Goal: Information Seeking & Learning: Check status

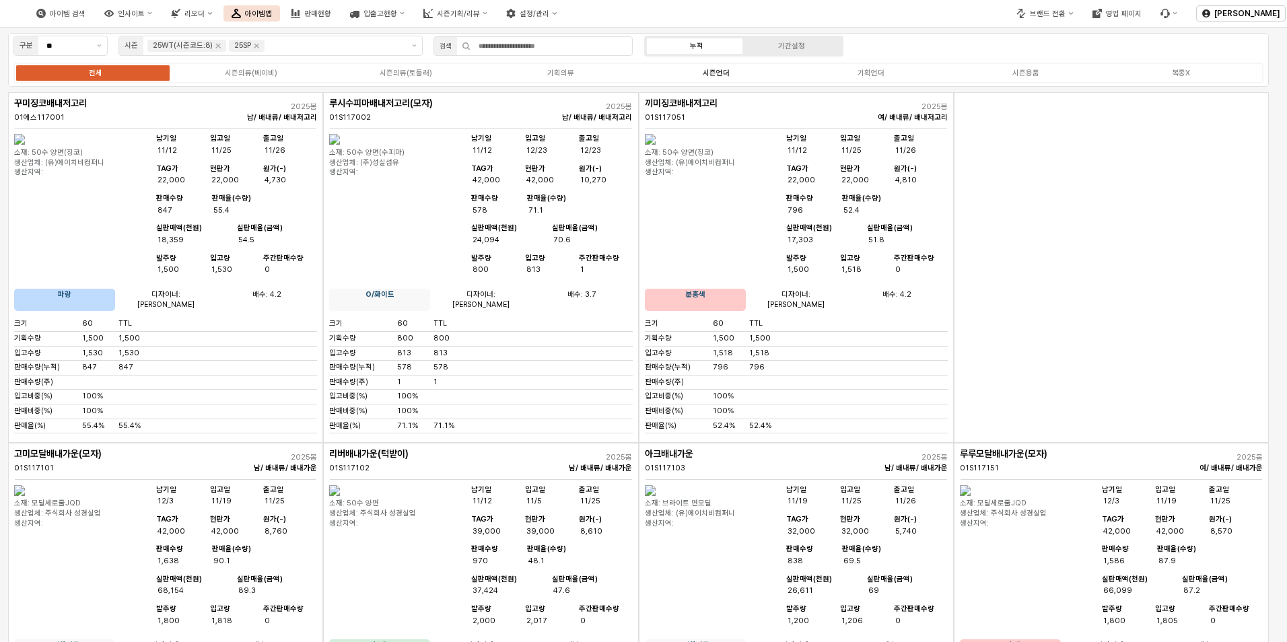
click at [728, 71] on label "시즌언더" at bounding box center [716, 72] width 155 height 11
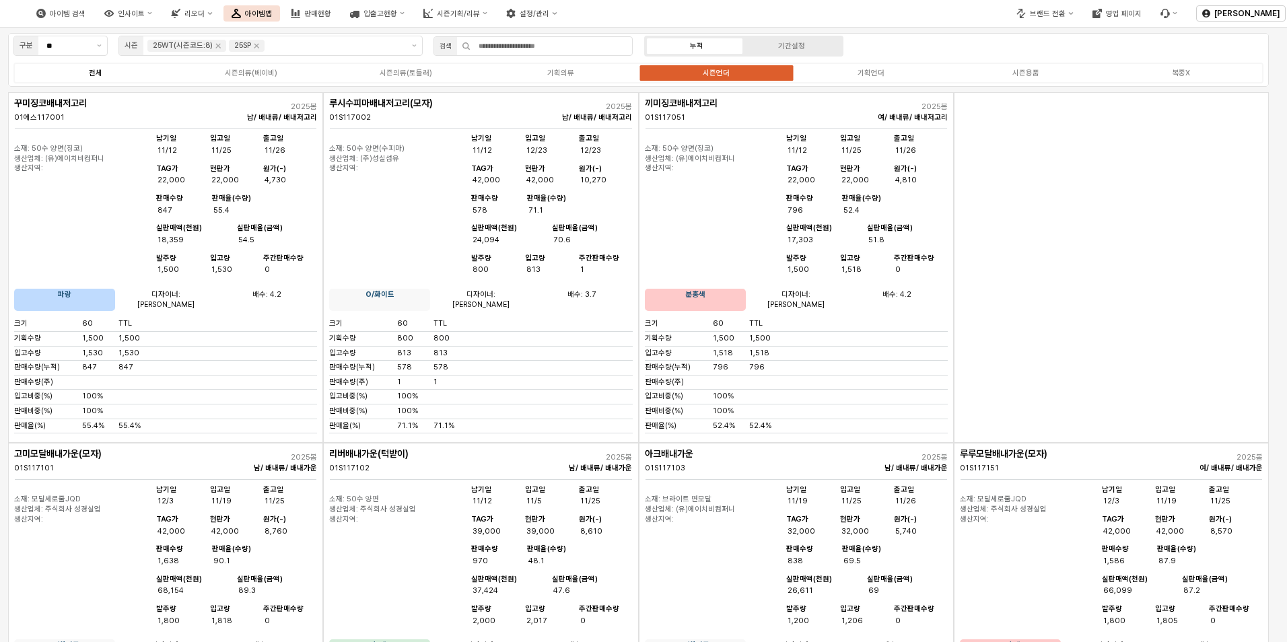
drag, startPoint x: 122, startPoint y: 74, endPoint x: 112, endPoint y: 74, distance: 10.1
click at [119, 73] on label "전체" at bounding box center [95, 72] width 155 height 11
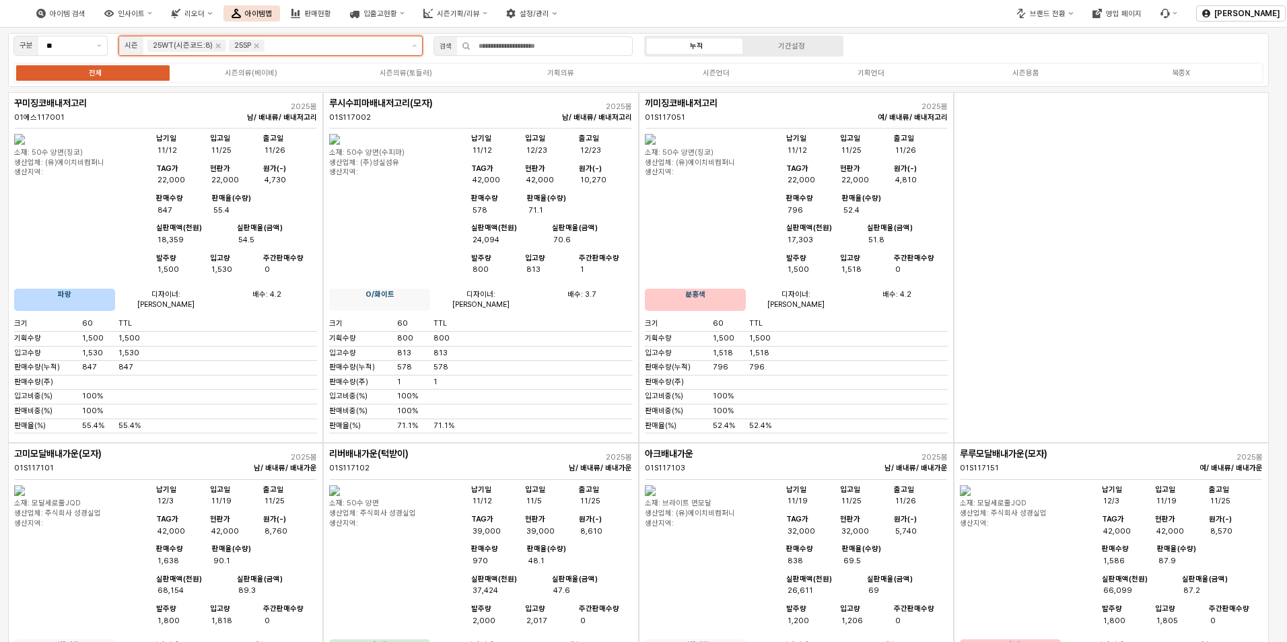
drag, startPoint x: 279, startPoint y: 43, endPoint x: 263, endPoint y: 44, distance: 15.5
click at [279, 44] on input "앱 프레임" at bounding box center [334, 46] width 135 height 12
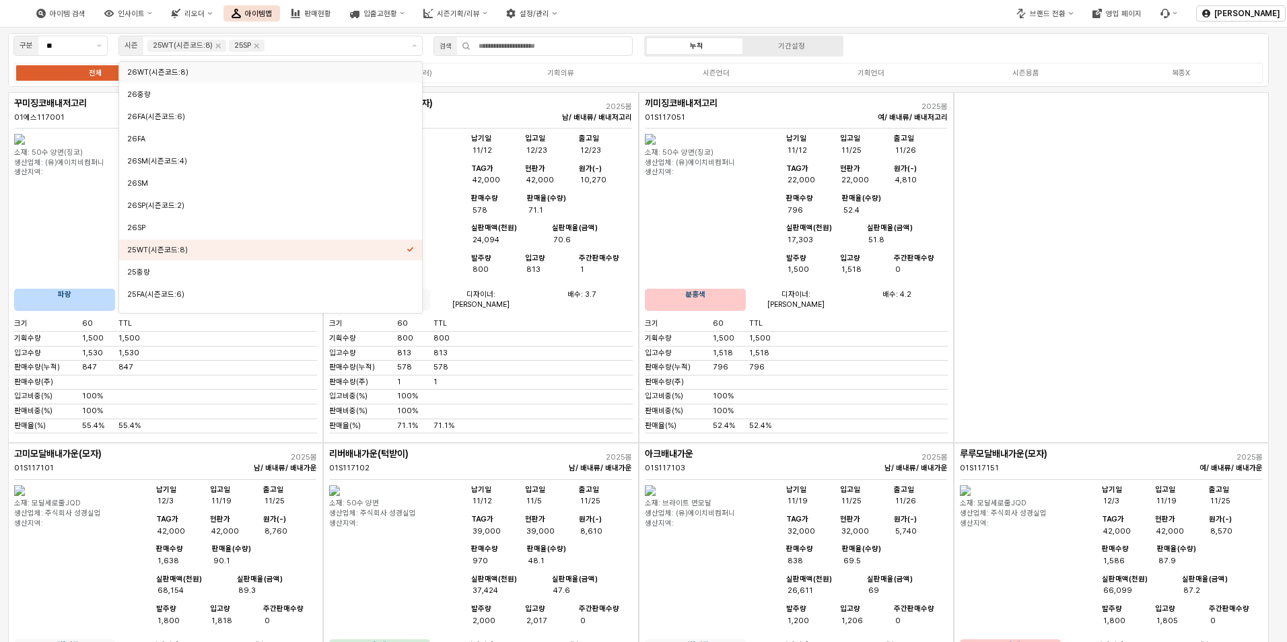
click at [106, 79] on div "전체 시즌의류(베이비) 시즌의류(토들러) 기획의류 시즌언더 기획언더 시즌용품 복종X" at bounding box center [638, 73] width 1250 height 21
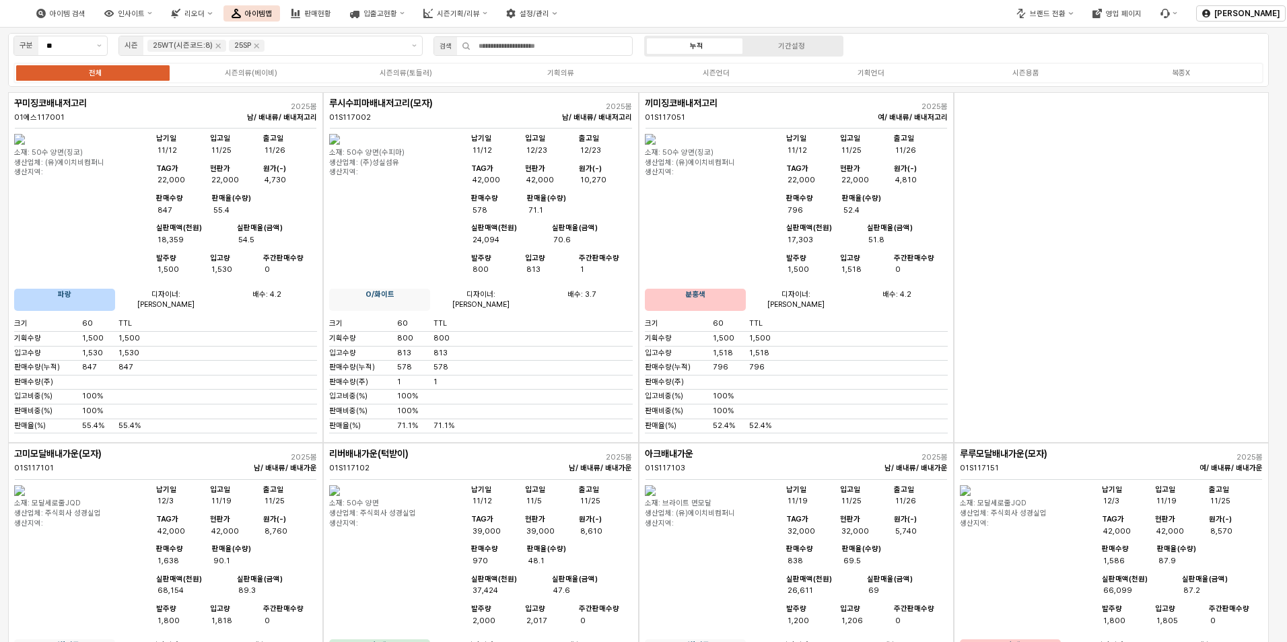
click at [336, 20] on button "판매현황" at bounding box center [311, 13] width 57 height 16
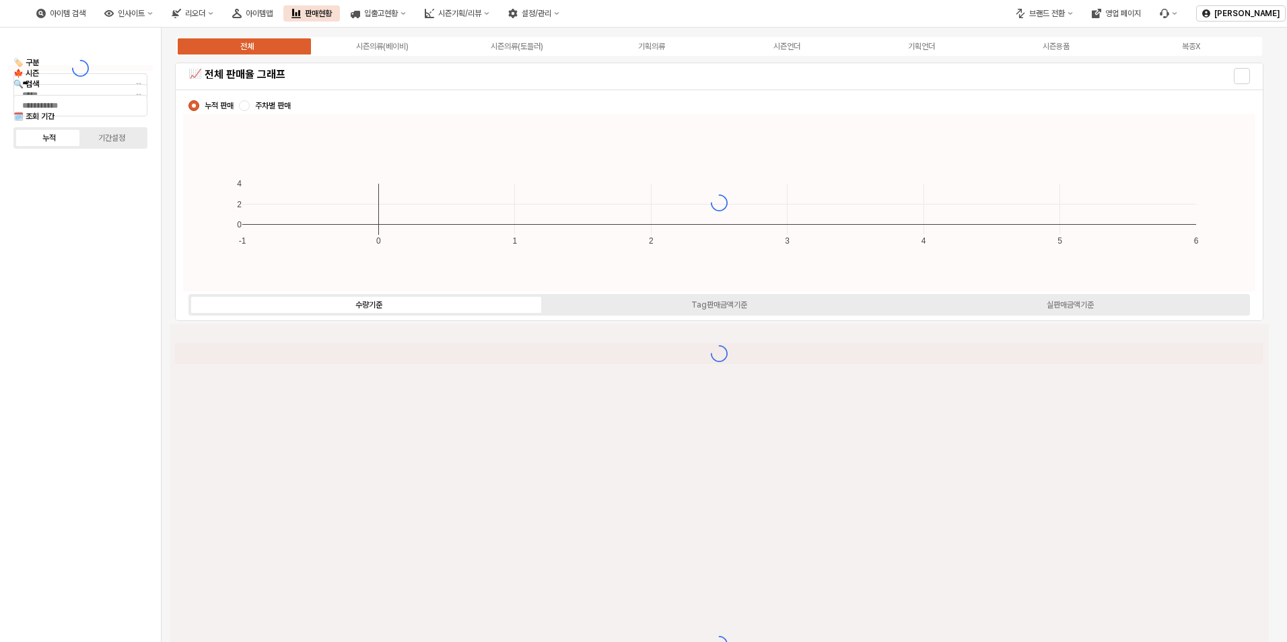
type input "****"
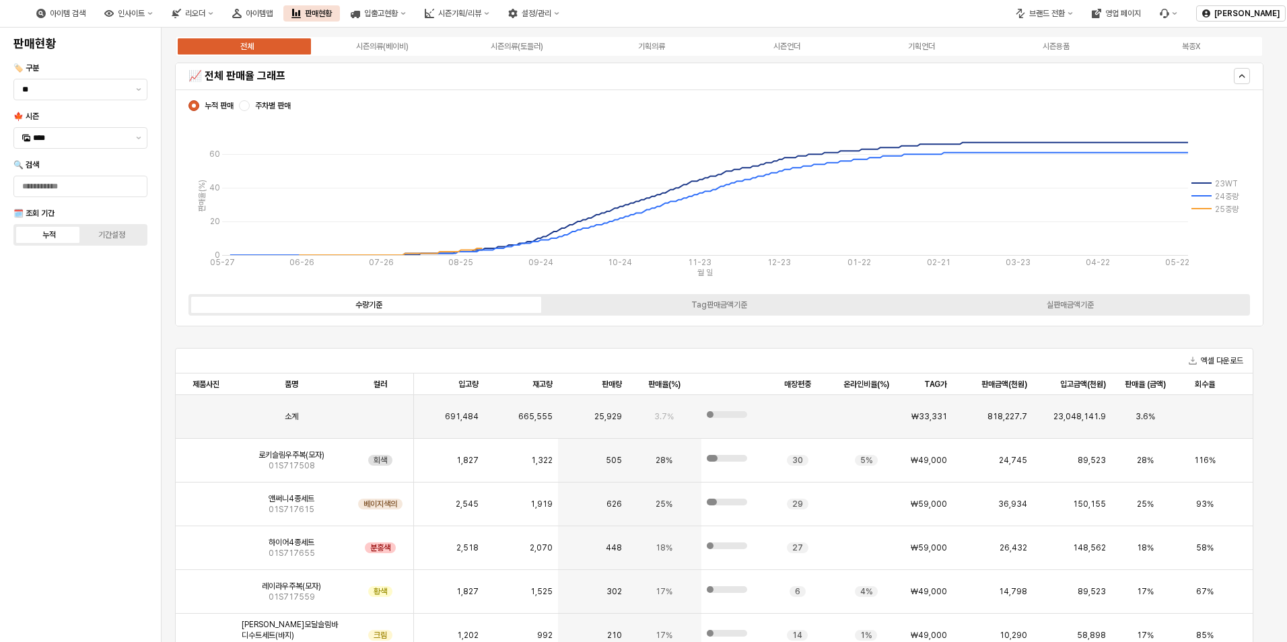
drag, startPoint x: 1274, startPoint y: 343, endPoint x: 1273, endPoint y: 362, distance: 18.9
click at [1275, 363] on div "전체 시즌의류(베이비) 시즌의류(토들러) 기획의류 시즌언더 기획언더 시즌용품 복종X 📈 전체 판매율 그래프 누적 판매 주차별 판매 [PHONE…" at bounding box center [724, 502] width 1125 height 948
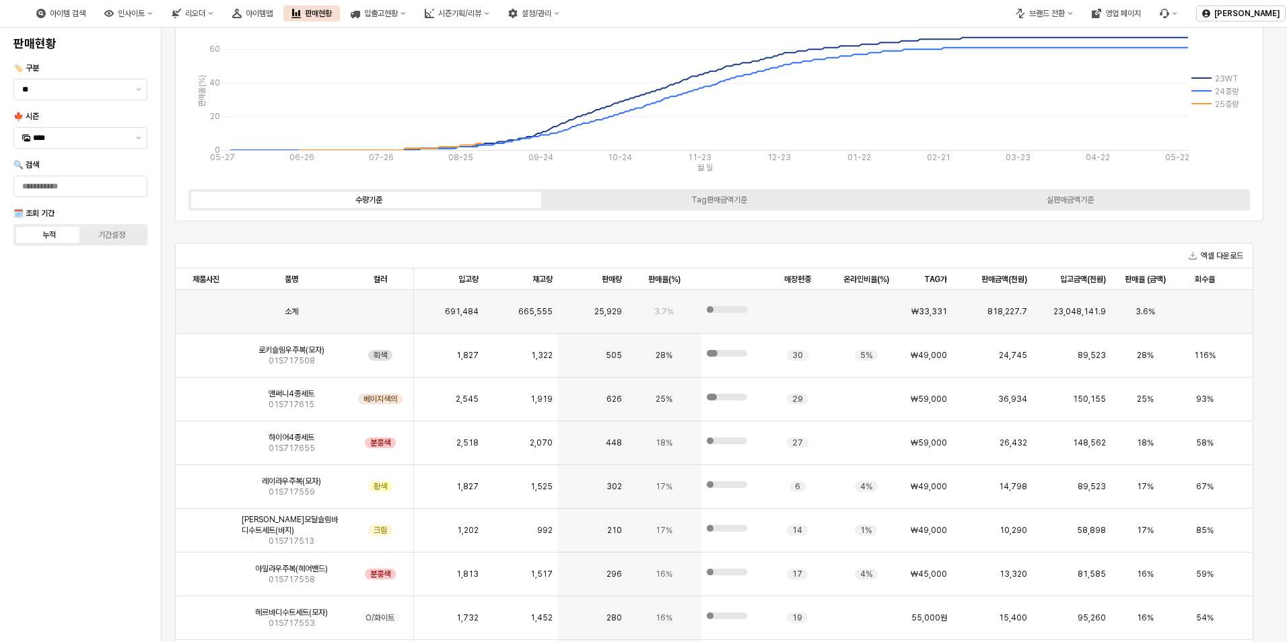
scroll to position [100, 0]
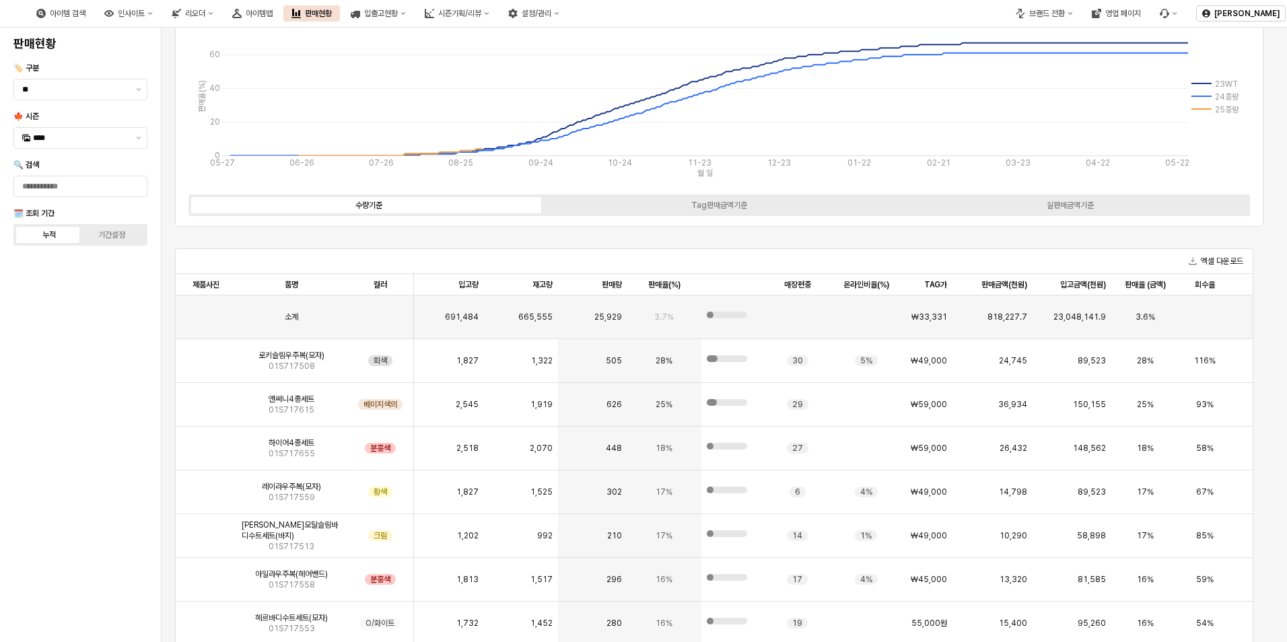
click at [1021, 199] on div "수량기준 Tag판매금액기준 실판매금액기준" at bounding box center [718, 205] width 1061 height 22
click at [1060, 209] on div "실판매금액기준" at bounding box center [1069, 205] width 47 height 9
click at [1032, 211] on div "수량기준 Tag판매금액기준 실판매금액기준" at bounding box center [718, 205] width 1061 height 22
click at [1048, 201] on div "실판매금액기준" at bounding box center [1069, 205] width 47 height 9
click at [795, 203] on label "Tag판매금액기준" at bounding box center [719, 205] width 351 height 12
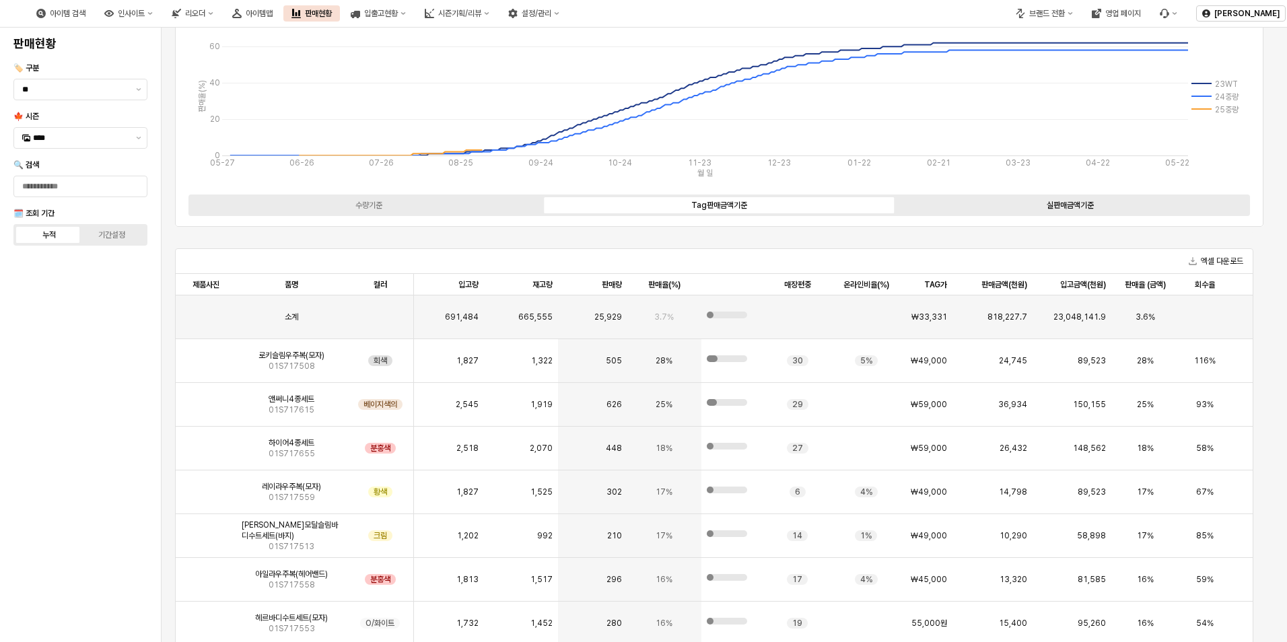
click at [1027, 212] on div "수량기준 Tag판매금액기준 실판매금액기준" at bounding box center [718, 205] width 1061 height 22
click at [1053, 204] on div "실판매금액기준" at bounding box center [1069, 205] width 47 height 9
click at [365, 207] on div "수량기준" at bounding box center [368, 205] width 27 height 9
drag, startPoint x: 365, startPoint y: 207, endPoint x: 382, endPoint y: 203, distance: 17.5
click at [382, 204] on div "수량기준" at bounding box center [368, 205] width 27 height 9
